Goal: Task Accomplishment & Management: Manage account settings

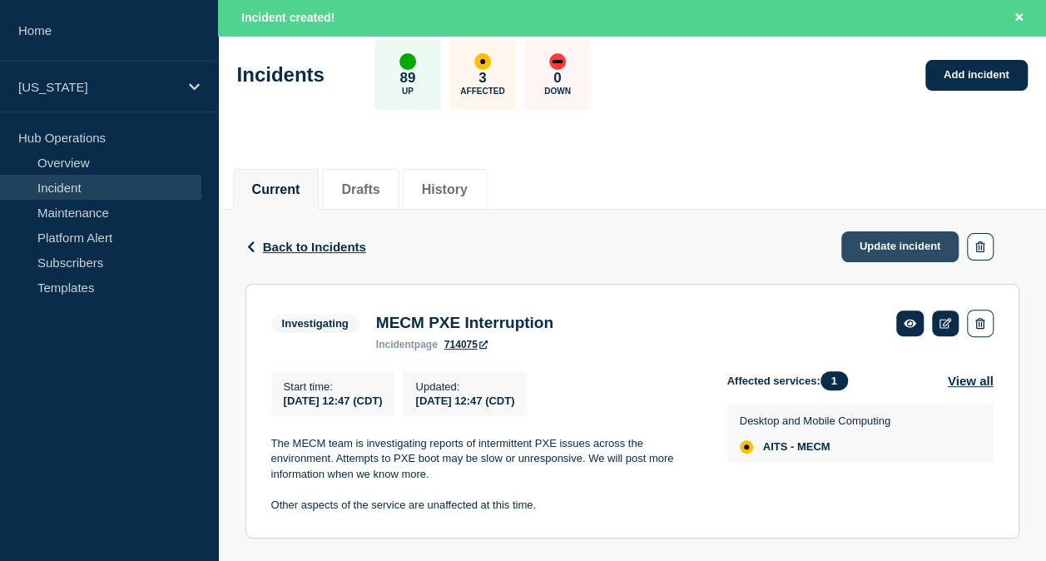
click at [867, 235] on link "Update incident" at bounding box center [900, 246] width 118 height 31
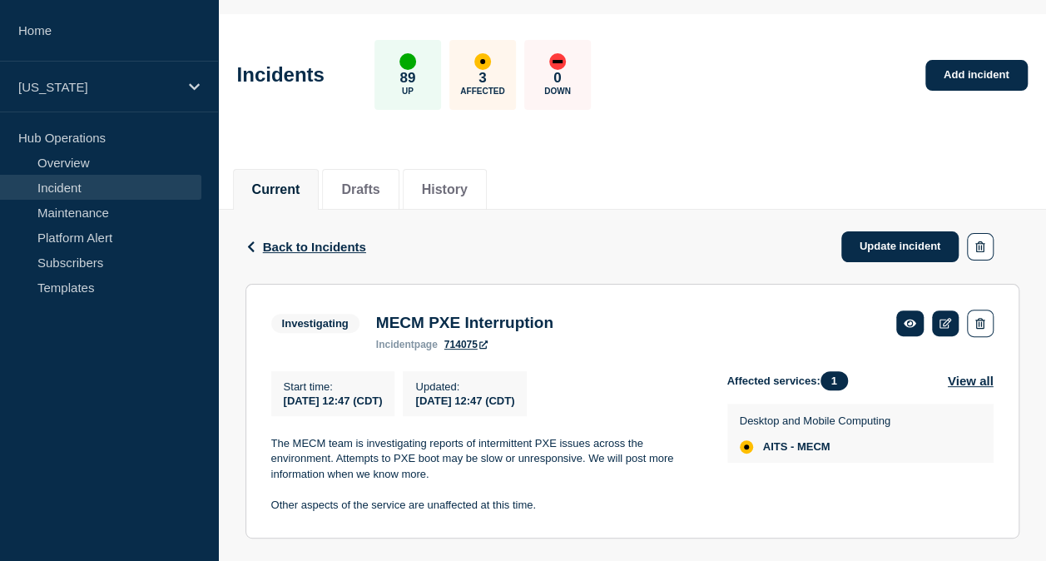
scroll to position [48, 0]
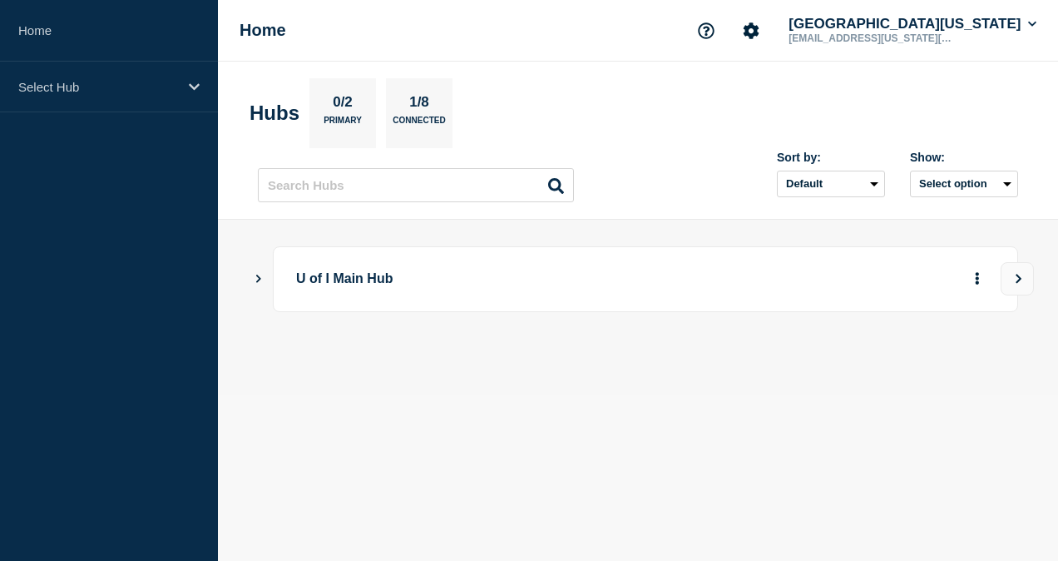
click at [250, 273] on main "U of I Main Hub" at bounding box center [638, 307] width 840 height 175
click at [260, 278] on icon "Show Connected Hubs" at bounding box center [258, 279] width 5 height 8
click at [624, 364] on p "[US_STATE]" at bounding box center [520, 361] width 403 height 31
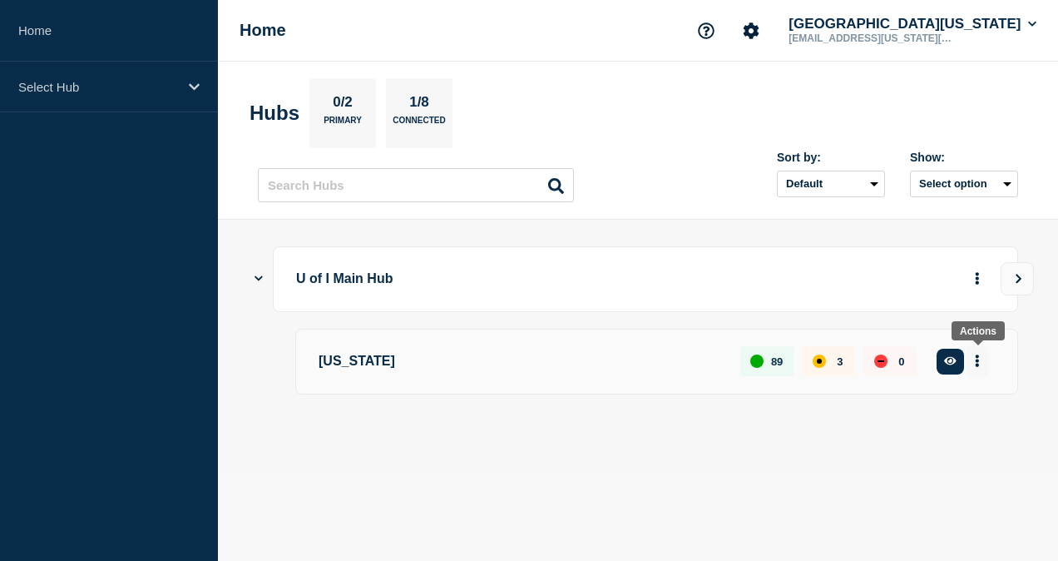
click at [982, 360] on button "More actions" at bounding box center [978, 361] width 22 height 31
click at [942, 458] on link "View Status Page" at bounding box center [970, 455] width 122 height 14
click at [395, 355] on p "[US_STATE]" at bounding box center [520, 361] width 403 height 31
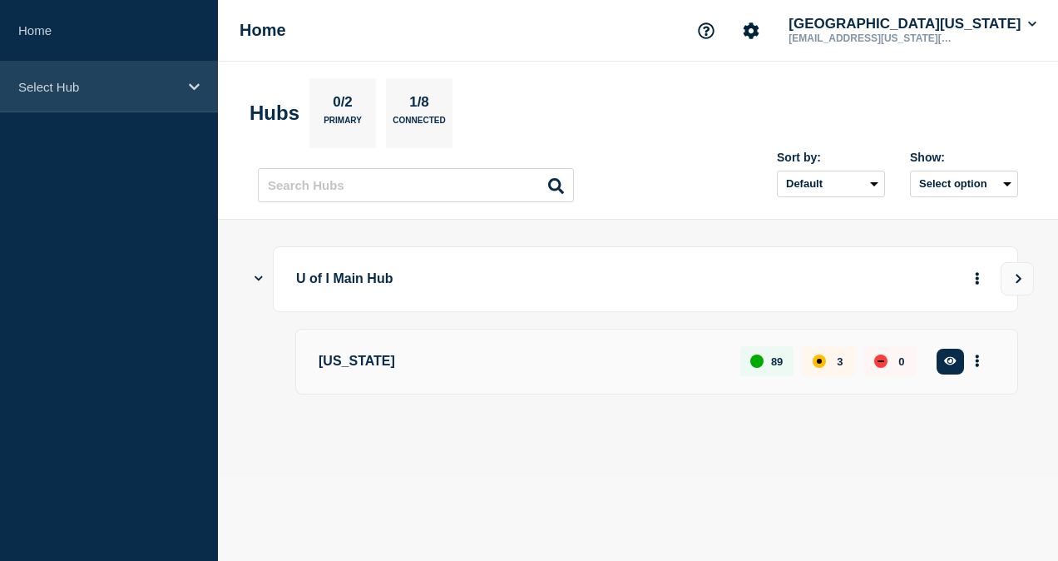
click at [116, 96] on div "Select Hub" at bounding box center [109, 87] width 218 height 51
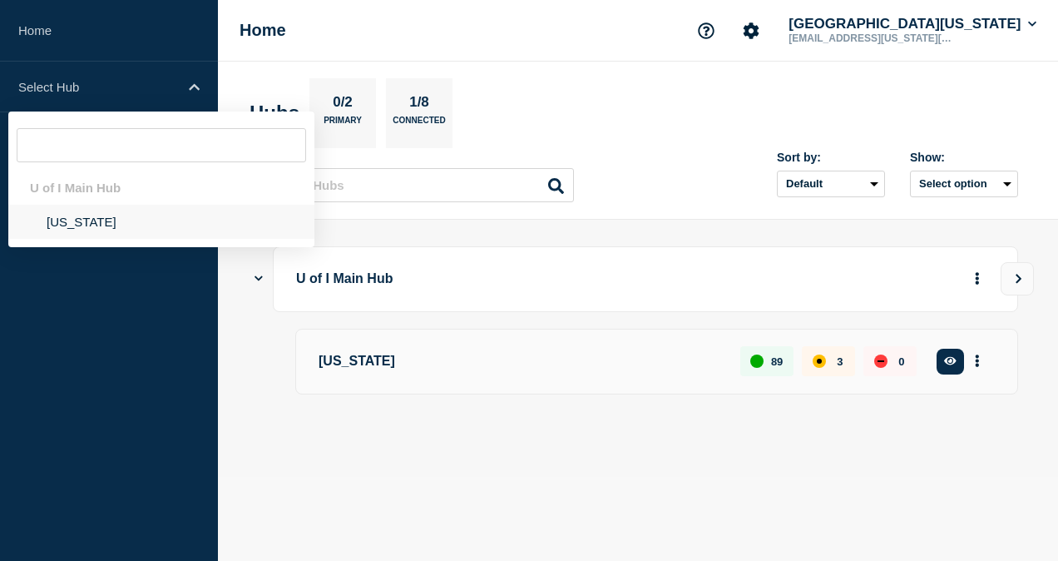
click at [62, 225] on li "[US_STATE]" at bounding box center [161, 222] width 306 height 34
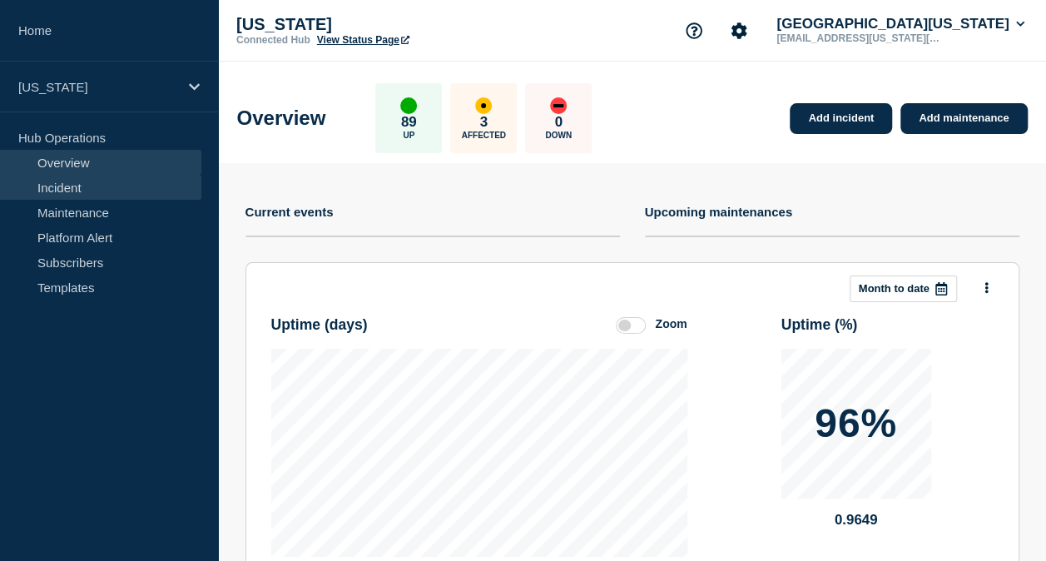
click at [91, 181] on link "Incident" at bounding box center [100, 187] width 201 height 25
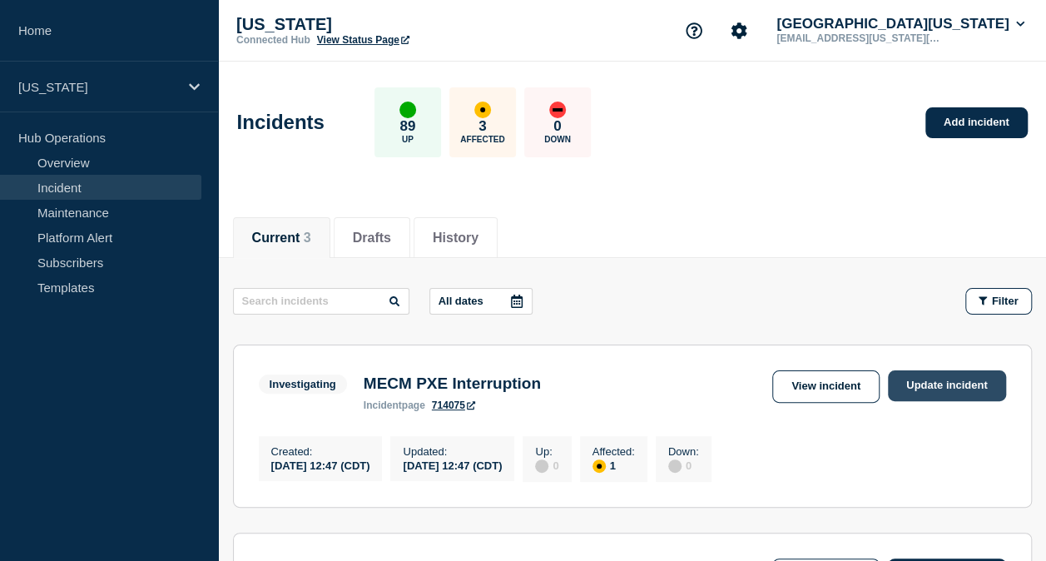
click at [959, 393] on link "Update incident" at bounding box center [947, 385] width 118 height 31
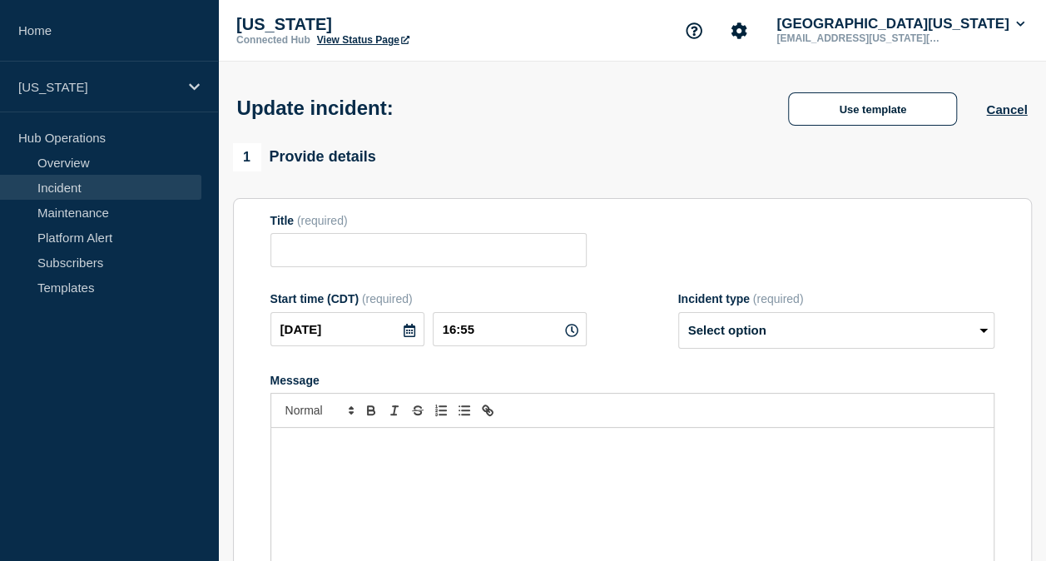
type input "MECM PXE Interruption"
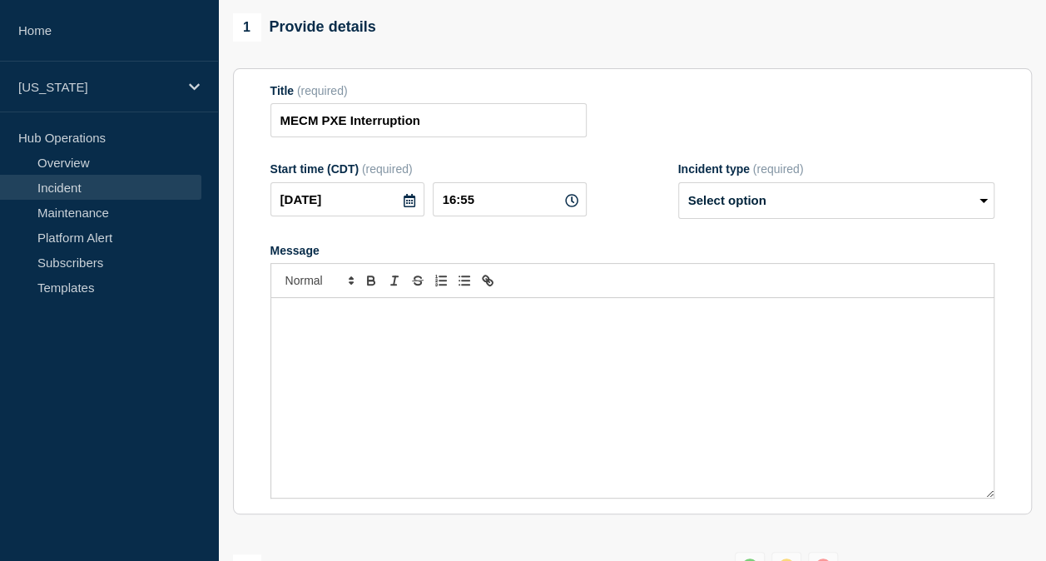
scroll to position [166, 0]
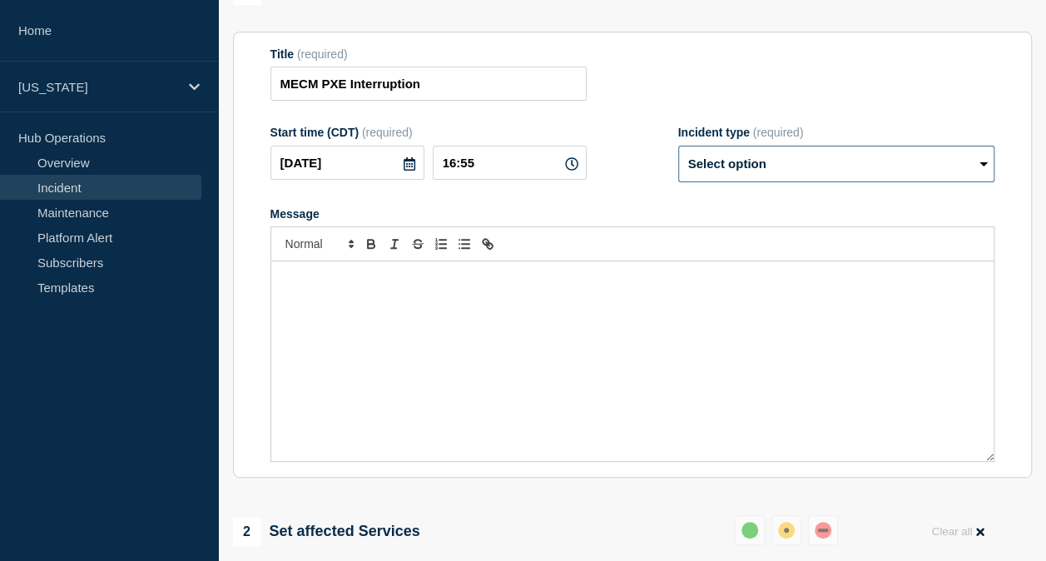
click at [746, 178] on select "Select option Investigating Identified Monitoring Resolved" at bounding box center [836, 164] width 316 height 37
select select "monitoring"
click at [678, 149] on select "Select option Investigating Identified Monitoring Resolved" at bounding box center [836, 164] width 316 height 37
click at [601, 299] on div "Message" at bounding box center [632, 361] width 722 height 200
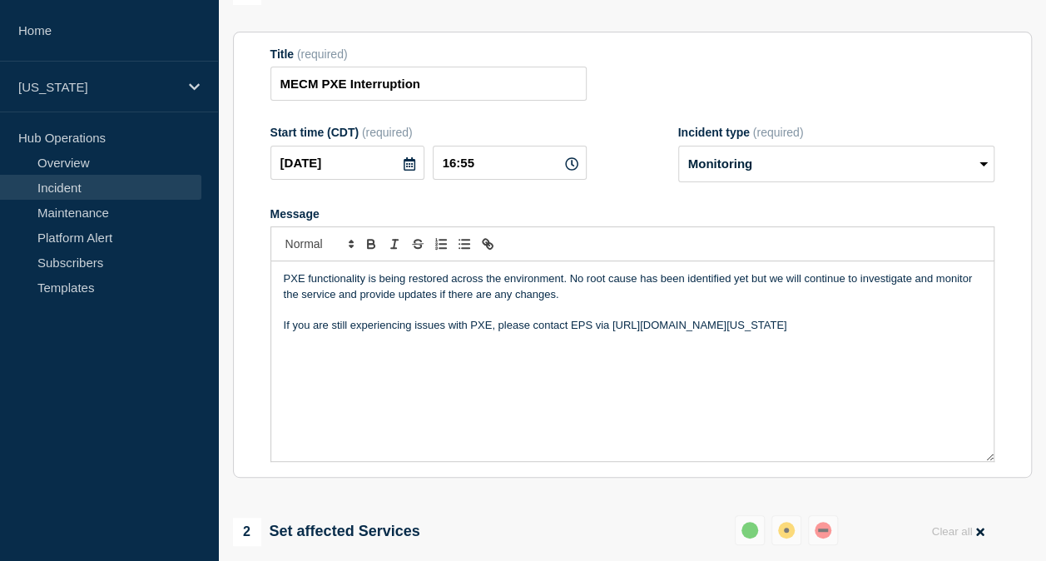
click at [758, 323] on p "If you are still experiencing issues with PXE, please contact EPS via [URL][DOM…" at bounding box center [632, 325] width 697 height 15
drag, startPoint x: 764, startPoint y: 326, endPoint x: 610, endPoint y: 328, distance: 153.9
click at [610, 328] on p "If you are still experiencing issues with PXE, please contact EPS via [URL][DOM…" at bounding box center [632, 325] width 697 height 15
click at [491, 246] on icon "Toggle link" at bounding box center [487, 243] width 15 height 15
type input "[URL][DOMAIN_NAME][US_STATE]"
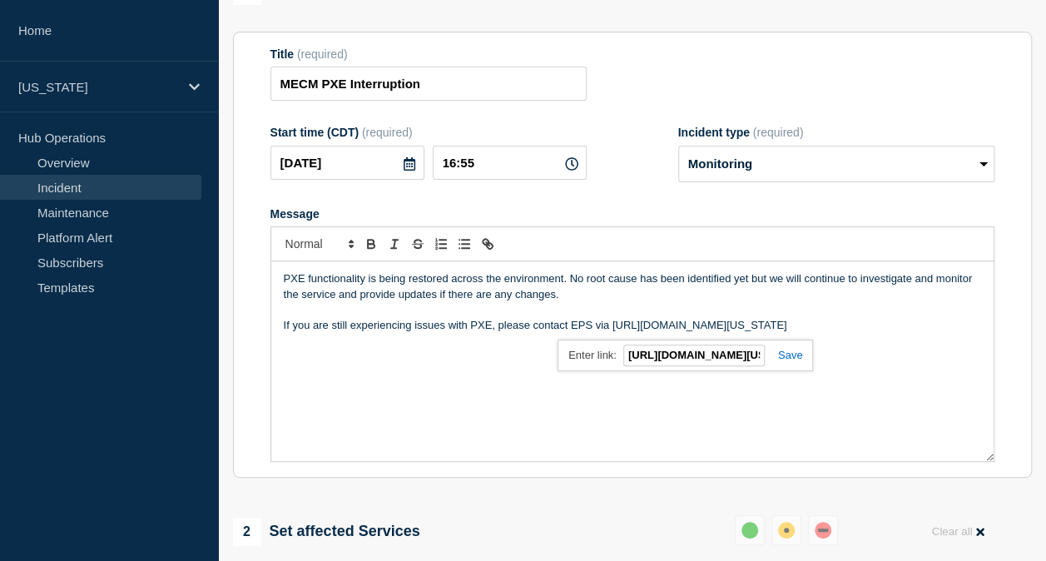
click at [784, 358] on link at bounding box center [784, 355] width 38 height 12
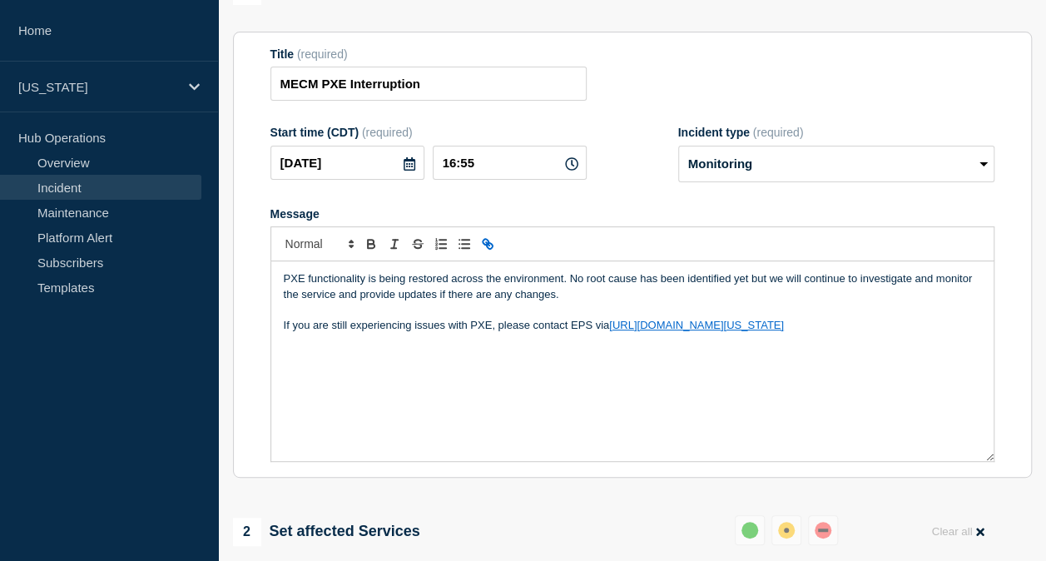
click at [729, 374] on div "PXE functionality is being restored across the environment. No root cause has b…" at bounding box center [632, 361] width 722 height 200
click at [497, 418] on div "PXE functionality is being restored across the environment. No root cause has b…" at bounding box center [632, 361] width 722 height 200
click at [672, 326] on link "[URL][DOMAIN_NAME][US_STATE]" at bounding box center [696, 325] width 175 height 12
click at [709, 358] on link "[URL][DOMAIN_NAME][US_STATE]" at bounding box center [680, 355] width 166 height 22
click at [416, 349] on div "PXE functionality is being restored across the environment. No root cause has b…" at bounding box center [632, 361] width 722 height 200
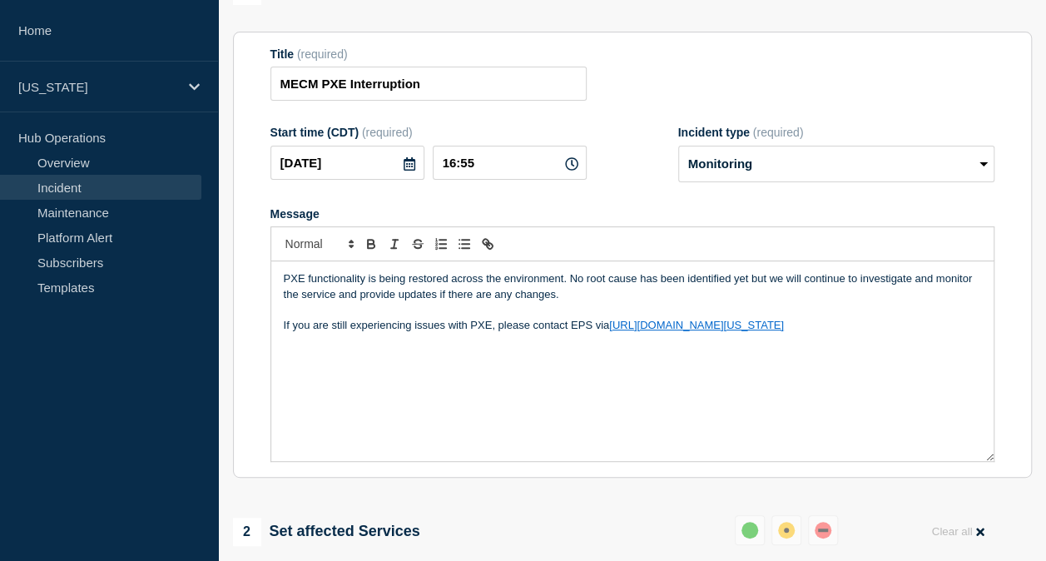
click at [680, 285] on p "PXE functionality is being restored across the environment. No root cause has b…" at bounding box center [632, 286] width 697 height 31
drag, startPoint x: 656, startPoint y: 283, endPoint x: 668, endPoint y: 320, distance: 39.5
click at [656, 283] on p "PXE functionality is being restored across the environment. No root cause has b…" at bounding box center [632, 286] width 697 height 31
click at [760, 283] on p "PXE functionality is being restored across the environment. No root cause has y…" at bounding box center [632, 286] width 697 height 31
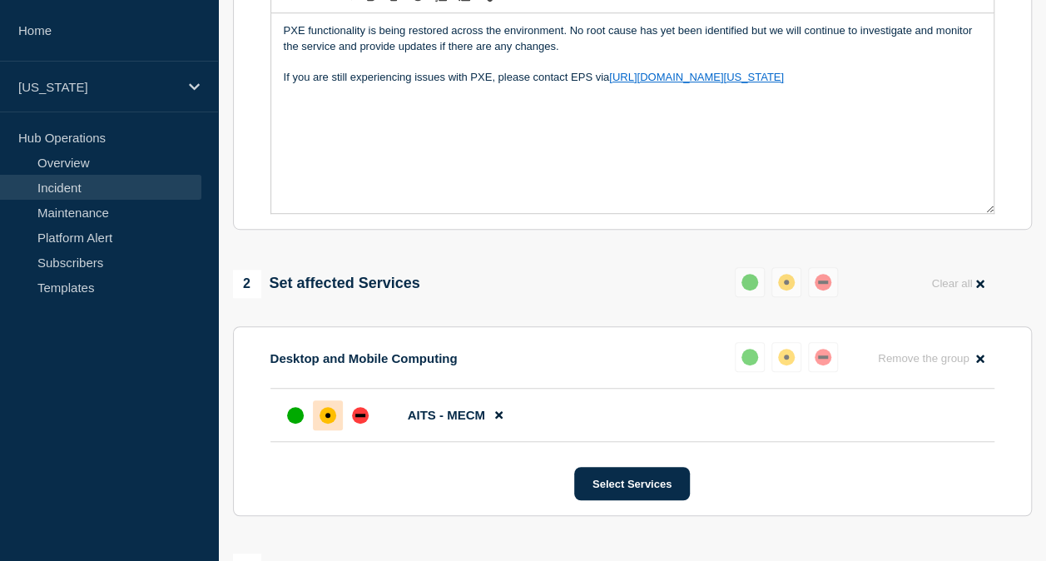
scroll to position [499, 0]
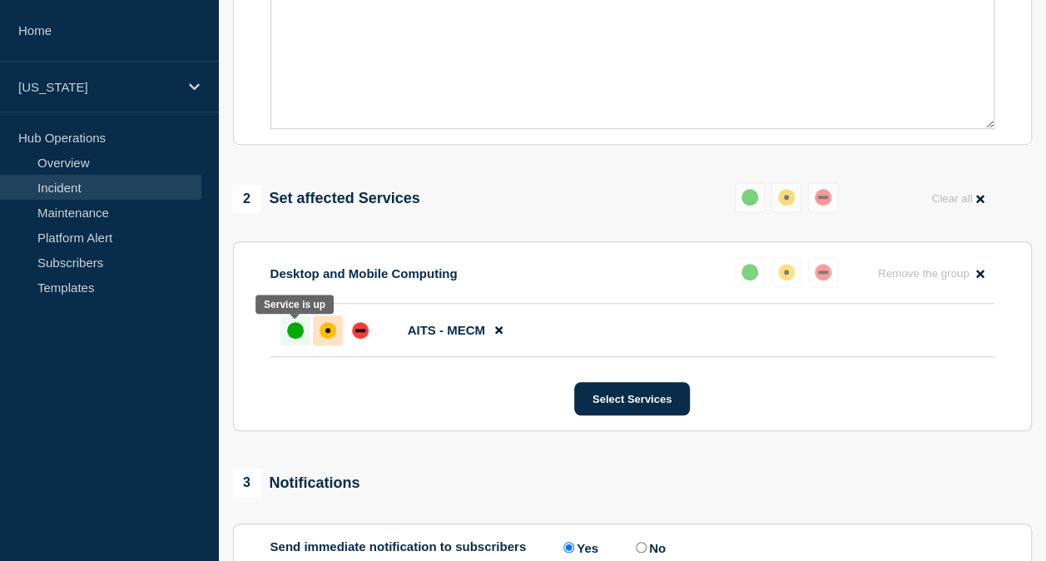
click at [294, 333] on div "up" at bounding box center [295, 330] width 17 height 17
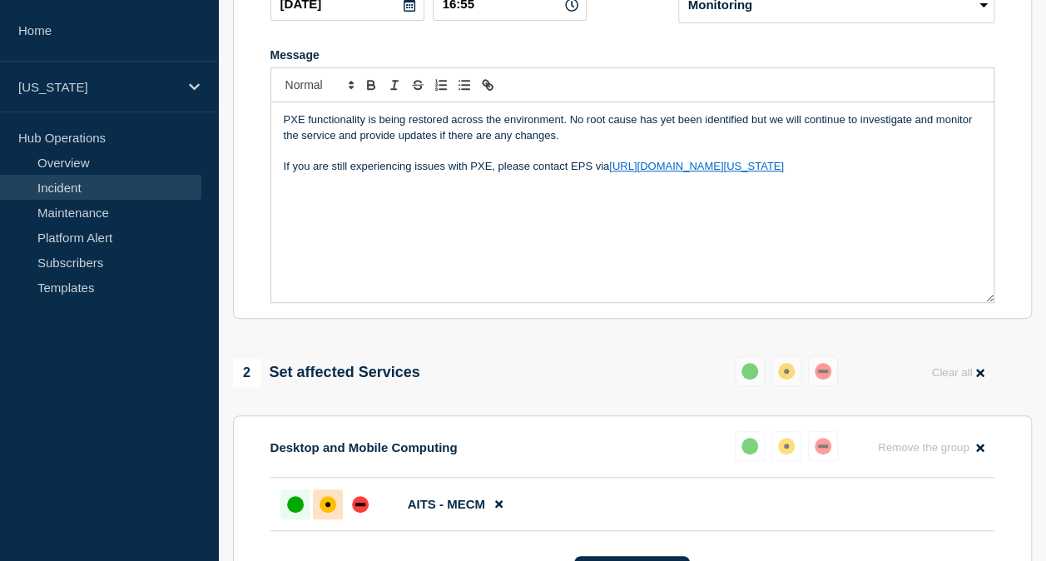
scroll to position [416, 0]
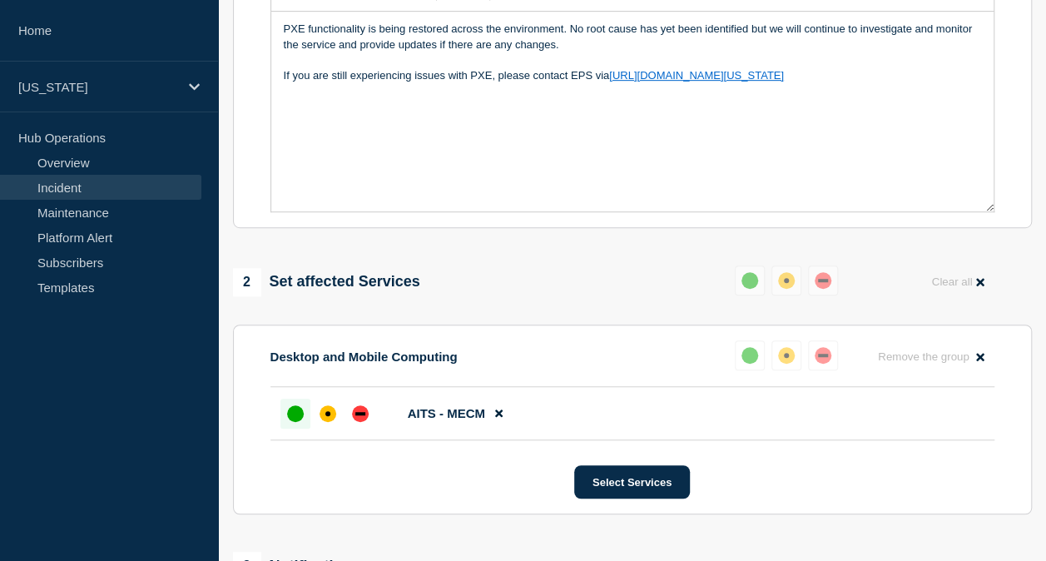
click at [295, 421] on div "up" at bounding box center [295, 413] width 17 height 17
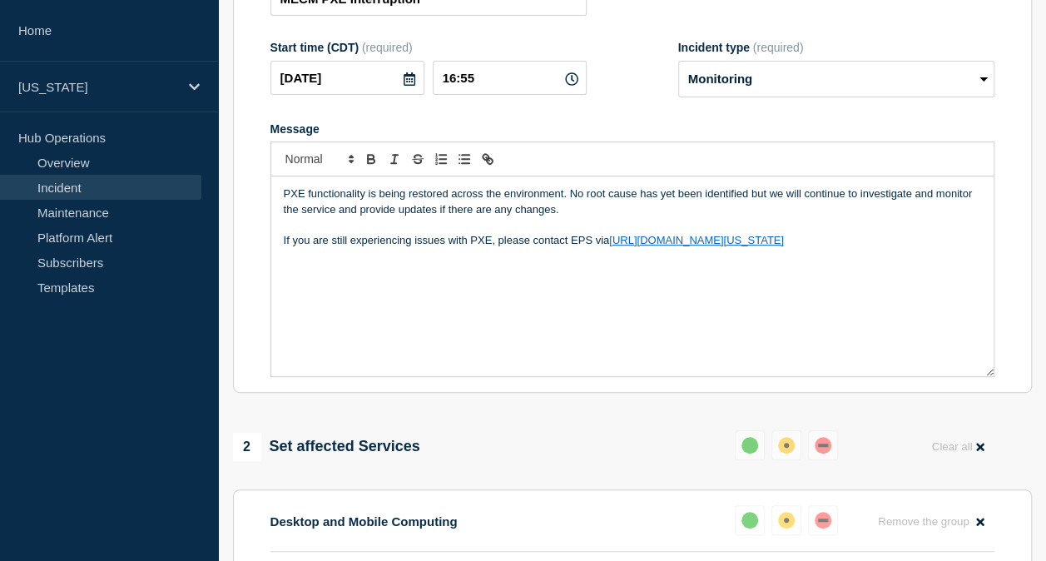
scroll to position [250, 0]
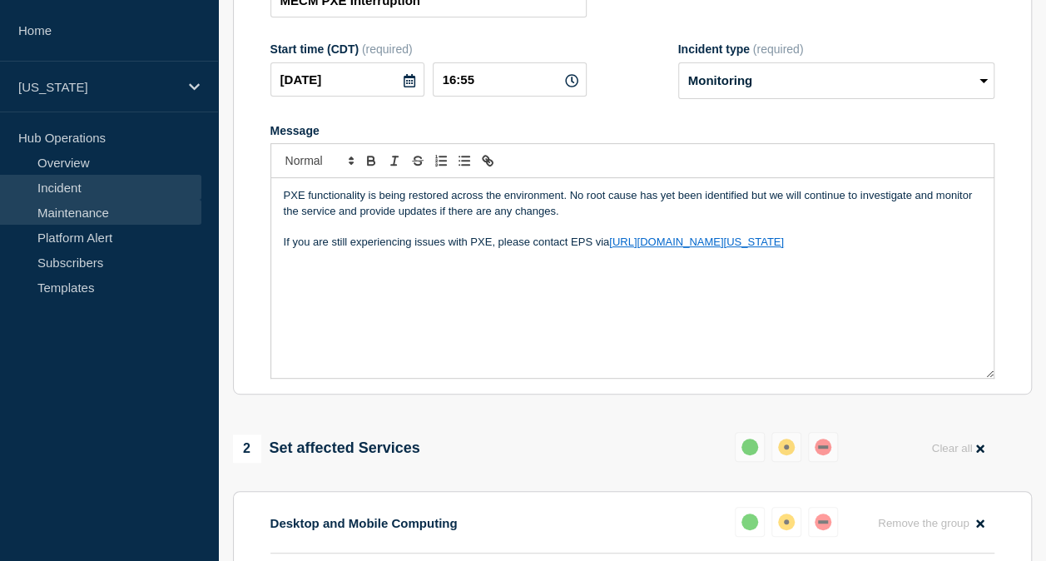
drag, startPoint x: 801, startPoint y: 265, endPoint x: 151, endPoint y: 203, distance: 652.6
click at [151, 203] on div "Home [US_STATE] Hub Operations Overview Incident Maintenance Platform Alert Sub…" at bounding box center [523, 421] width 1046 height 1343
click at [673, 199] on p "PXE functionality is being restored across the environment. No root cause has y…" at bounding box center [632, 203] width 697 height 31
click at [669, 203] on p "PXE functionality is being restored across the environment. No root cause has y…" at bounding box center [632, 203] width 697 height 31
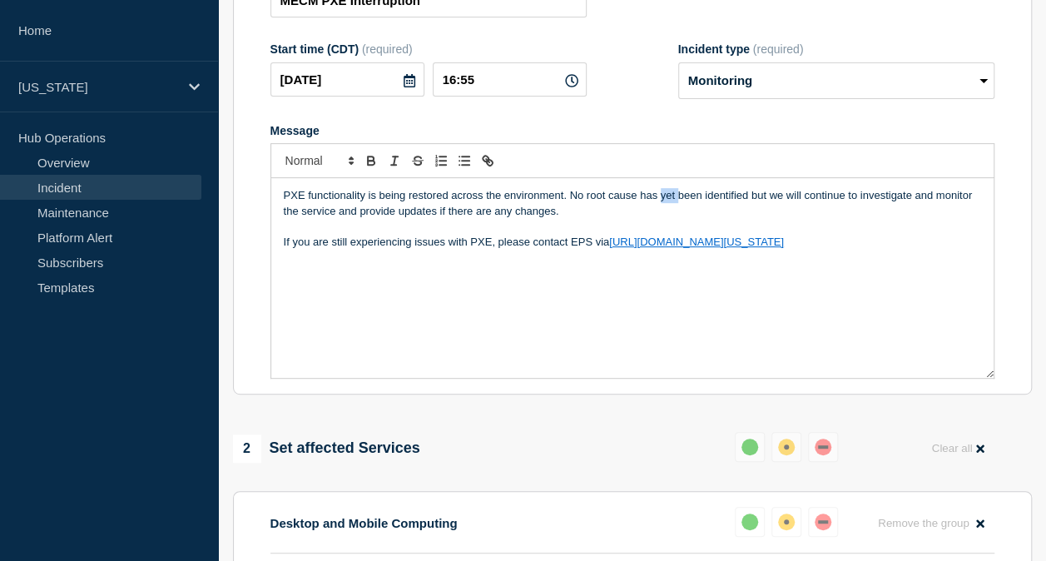
click at [669, 203] on p "PXE functionality is being restored across the environment. No root cause has y…" at bounding box center [632, 203] width 697 height 31
click at [918, 203] on p "PXE functionality is being restored across the environment. A root cause has ye…" at bounding box center [632, 203] width 697 height 31
drag, startPoint x: 341, startPoint y: 215, endPoint x: 587, endPoint y: 214, distance: 246.2
click at [587, 214] on p "PXE functionality is being restored across the environment. A root cause has ye…" at bounding box center [632, 203] width 697 height 31
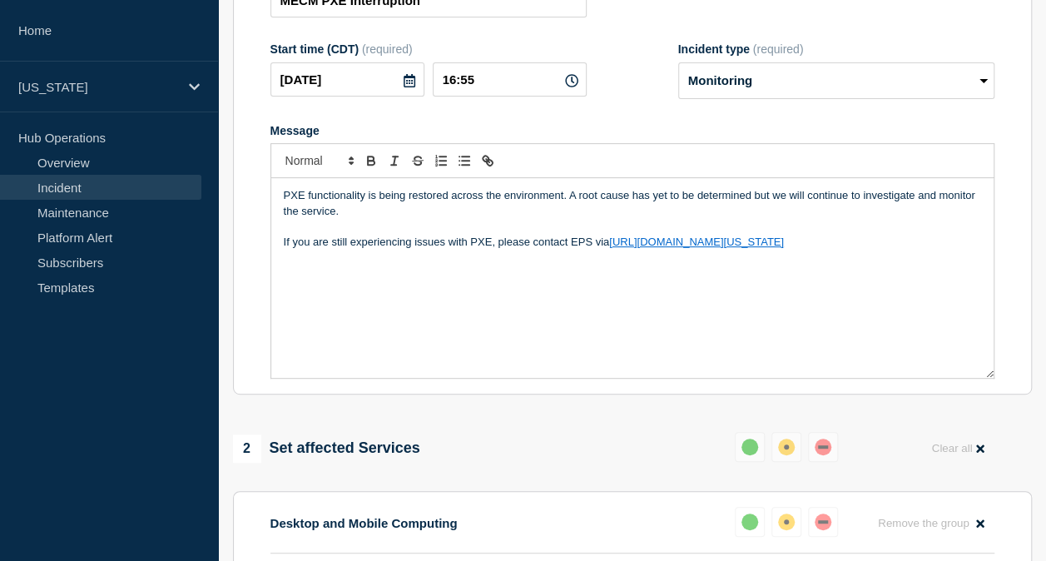
drag, startPoint x: 774, startPoint y: 250, endPoint x: 187, endPoint y: 195, distance: 589.1
click at [187, 195] on div "Home [US_STATE] Hub Operations Overview Incident Maintenance Platform Alert Sub…" at bounding box center [523, 421] width 1046 height 1343
copy div "PXE functionality is being restored across the environment. A root cause has ye…"
click at [537, 299] on div "PXE functionality is being restored across the environment. A root cause has ye…" at bounding box center [632, 278] width 722 height 200
click at [327, 210] on p "PXE functionality is being restored across the environment. A root cause has ye…" at bounding box center [632, 203] width 697 height 31
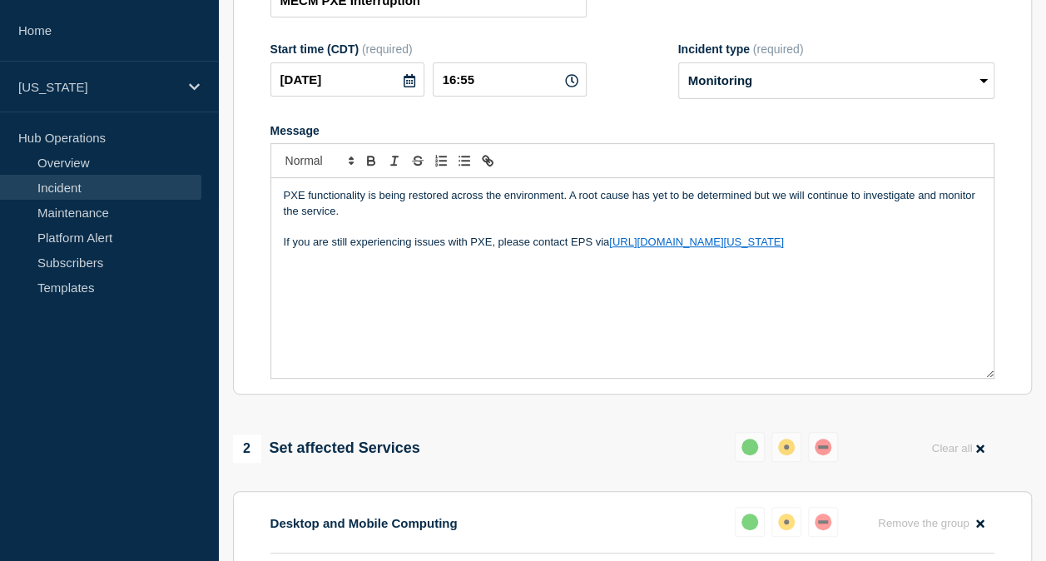
click at [333, 214] on p "PXE functionality is being restored across the environment. A root cause has ye…" at bounding box center [632, 203] width 697 height 31
copy div "PXE functionality is being restored across the environment. A root cause has ye…"
click at [534, 298] on div "PXE functionality is being restored across the environment. A root cause has ye…" at bounding box center [632, 278] width 722 height 200
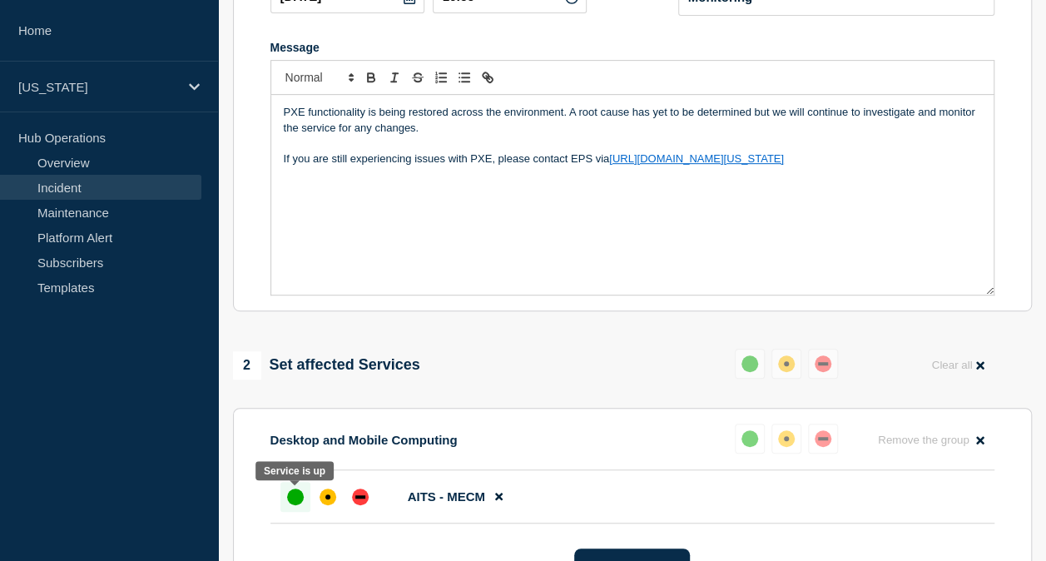
click at [299, 494] on div "up" at bounding box center [295, 496] width 17 height 17
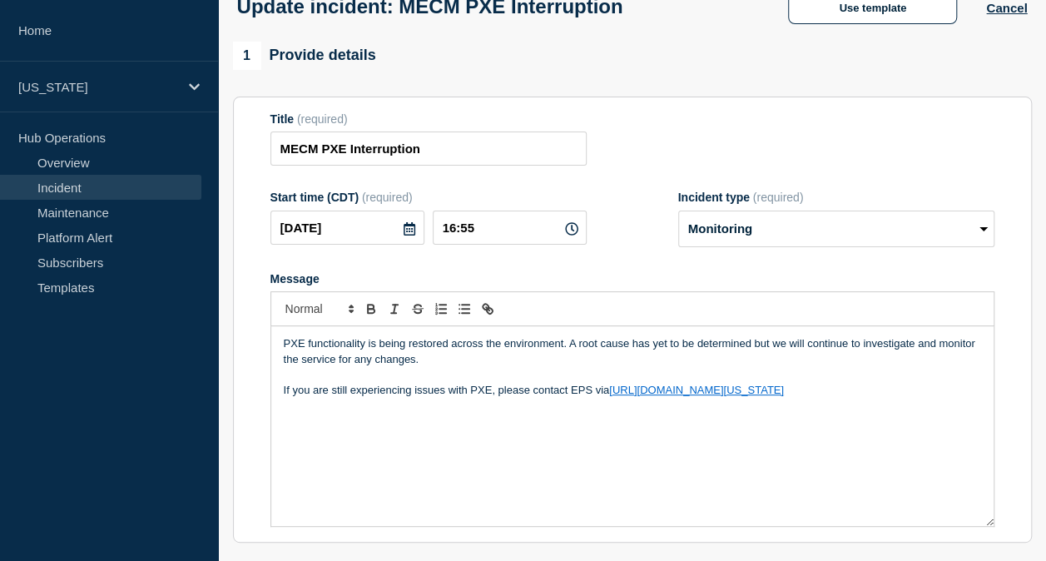
scroll to position [83, 0]
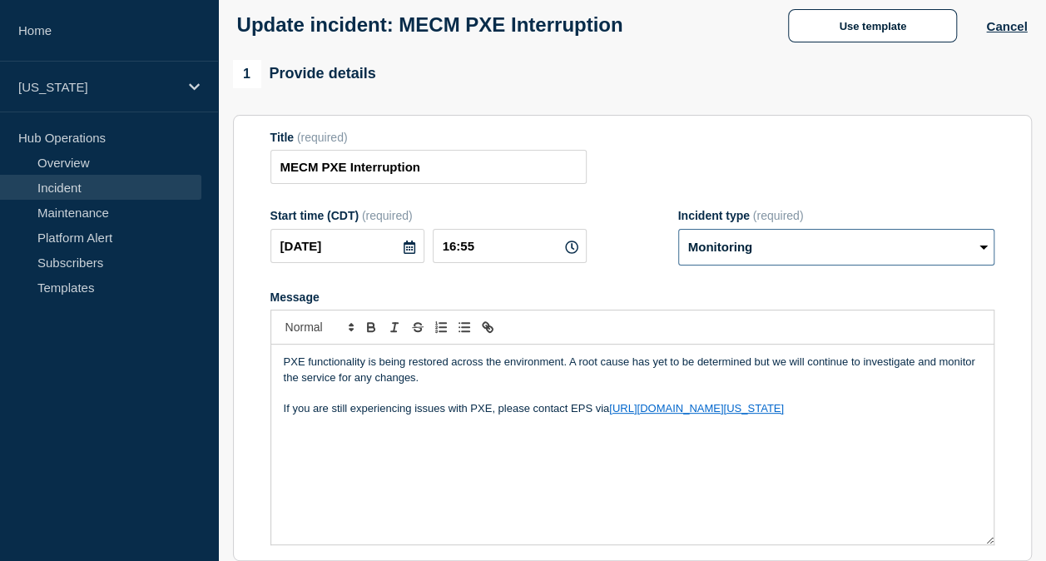
click at [776, 237] on select "Select option Investigating Identified Monitoring Resolved" at bounding box center [836, 247] width 316 height 37
click at [631, 278] on form "Title (required) MECM PXE Interruption Start time (CDT) (required) [DATE] 16:55…" at bounding box center [632, 338] width 724 height 415
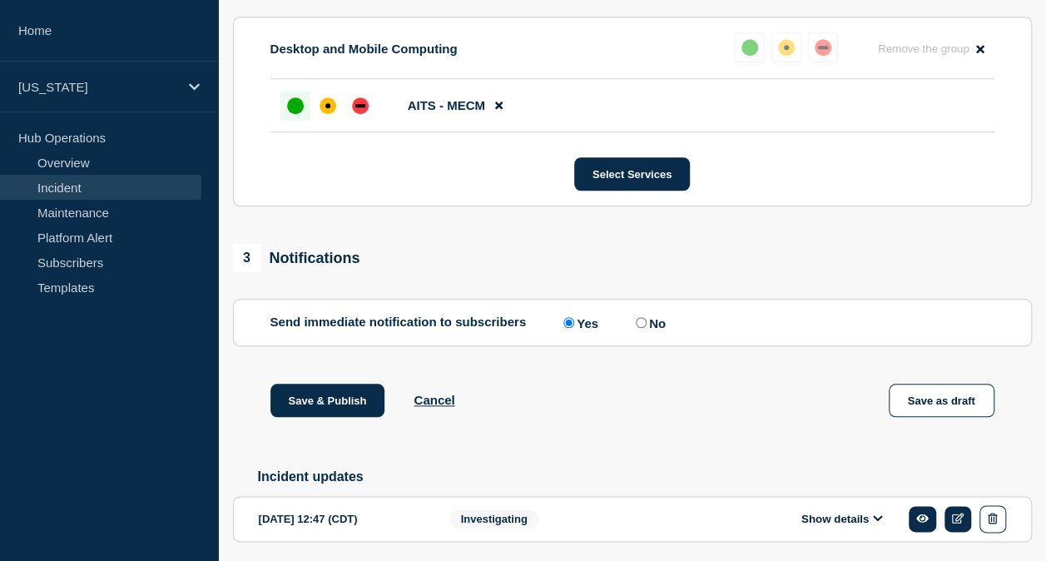
scroll to position [749, 0]
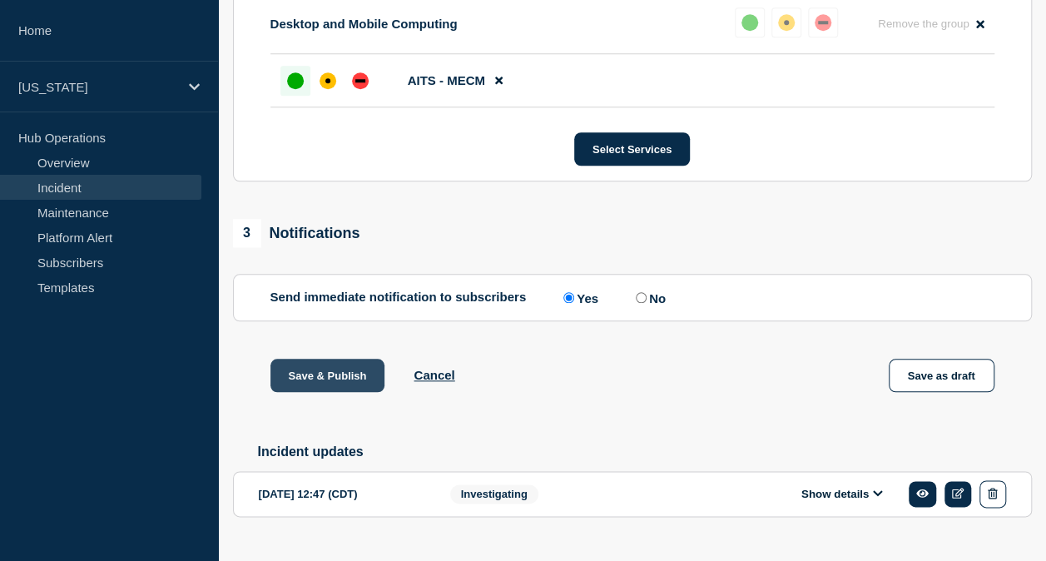
click at [338, 388] on button "Save & Publish" at bounding box center [327, 375] width 115 height 33
